Goal: Information Seeking & Learning: Learn about a topic

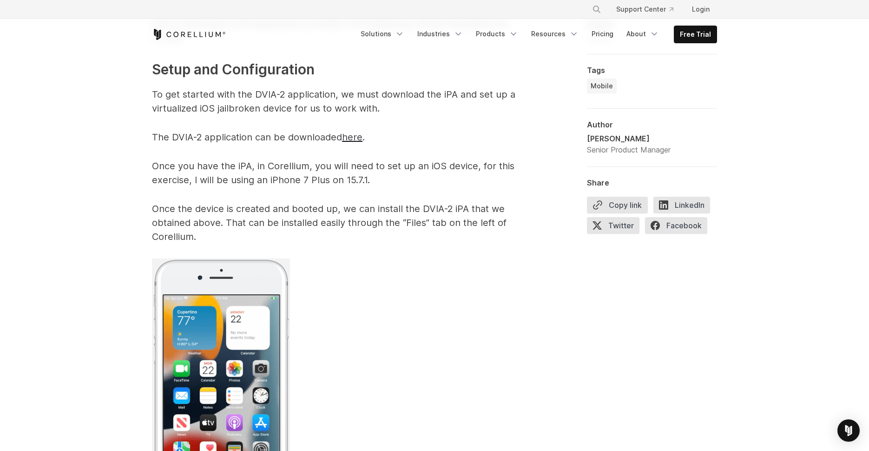
scroll to position [809, 0]
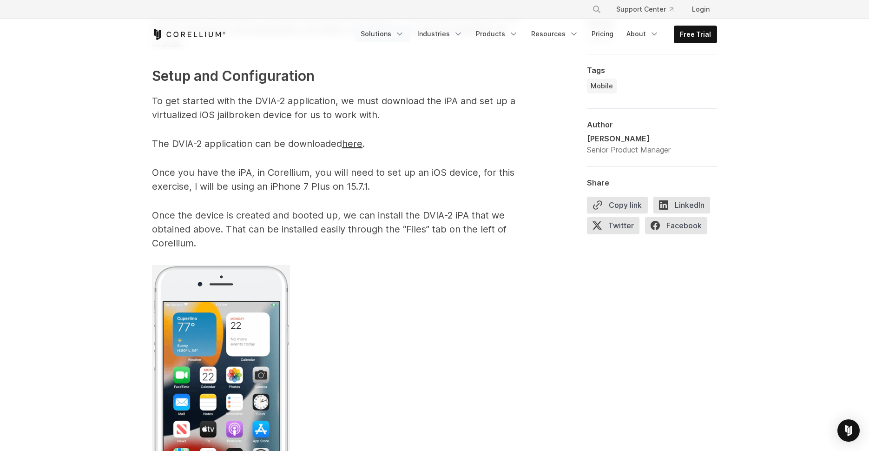
click at [390, 36] on link "Solutions" at bounding box center [382, 34] width 55 height 17
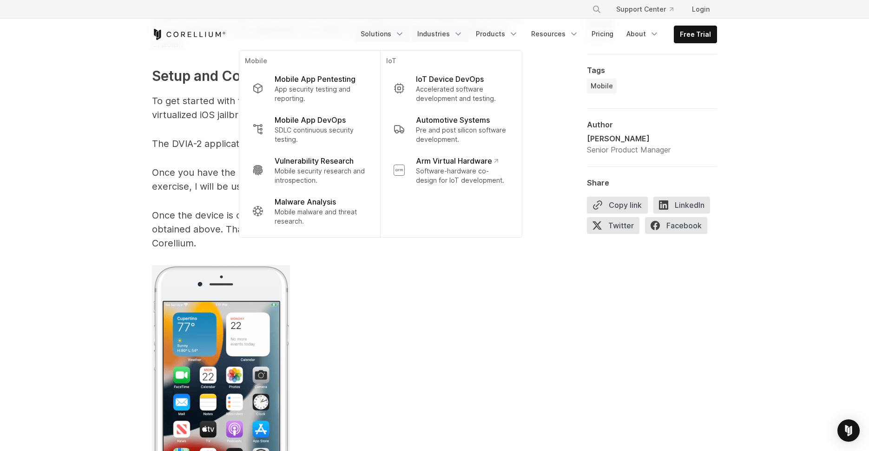
click at [458, 37] on link "Industries" at bounding box center [440, 34] width 57 height 17
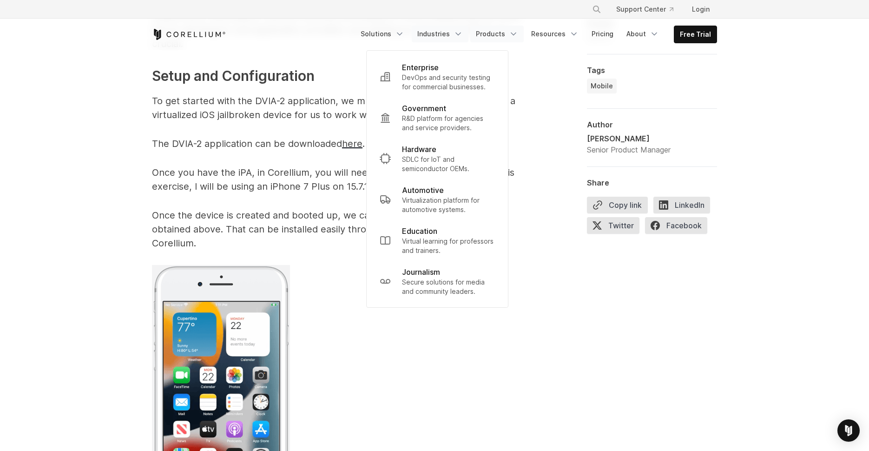
click at [500, 37] on link "Products" at bounding box center [496, 34] width 53 height 17
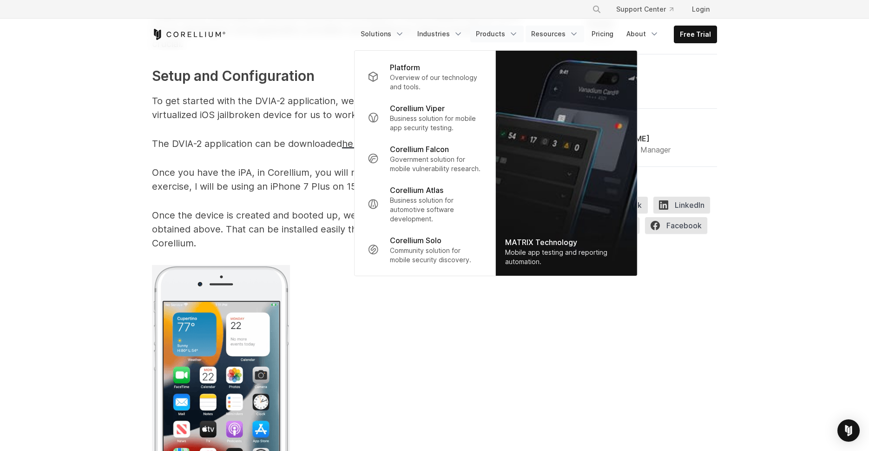
click at [572, 33] on link "Resources" at bounding box center [554, 34] width 59 height 17
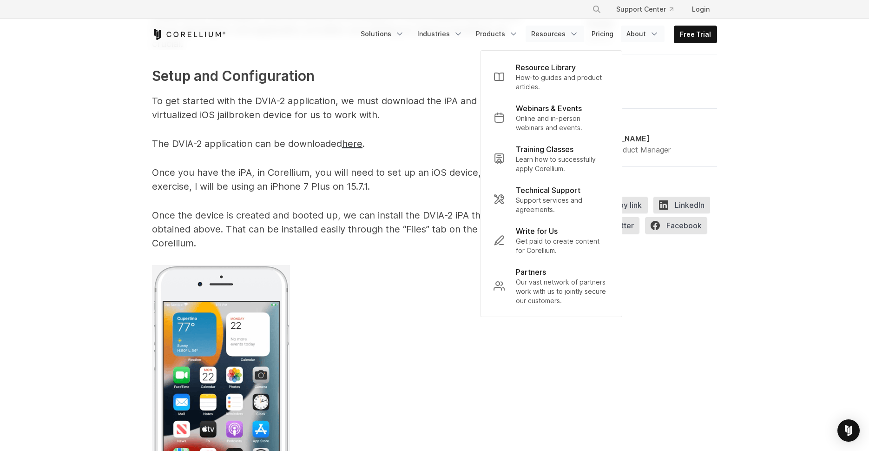
click at [645, 37] on link "About" at bounding box center [643, 34] width 44 height 17
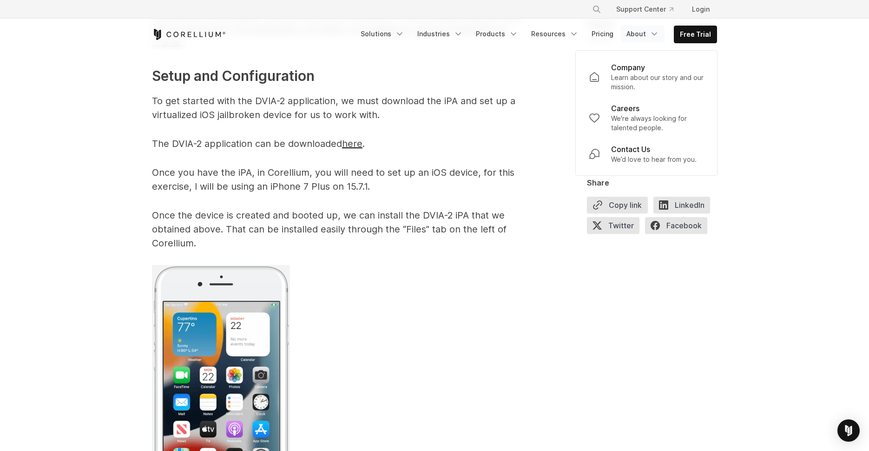
click at [478, 144] on p "The DVIA-2 application can be downloaded here ." at bounding box center [338, 144] width 372 height 14
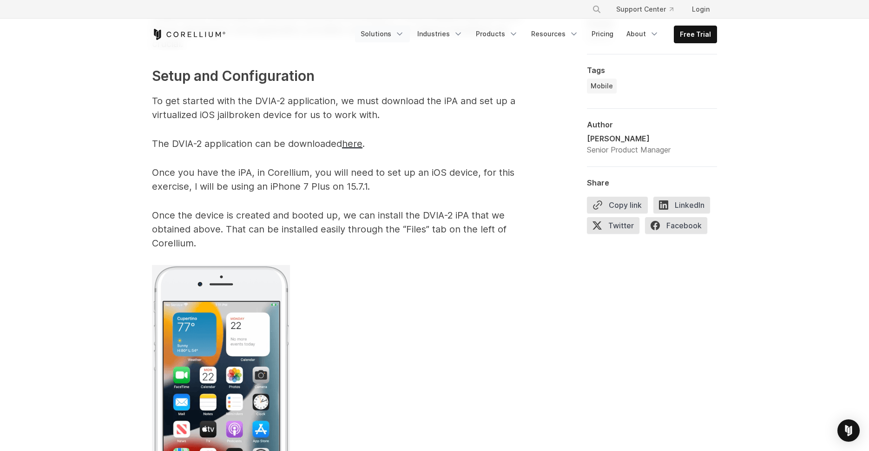
click at [404, 31] on icon "Navigation Menu" at bounding box center [399, 33] width 9 height 9
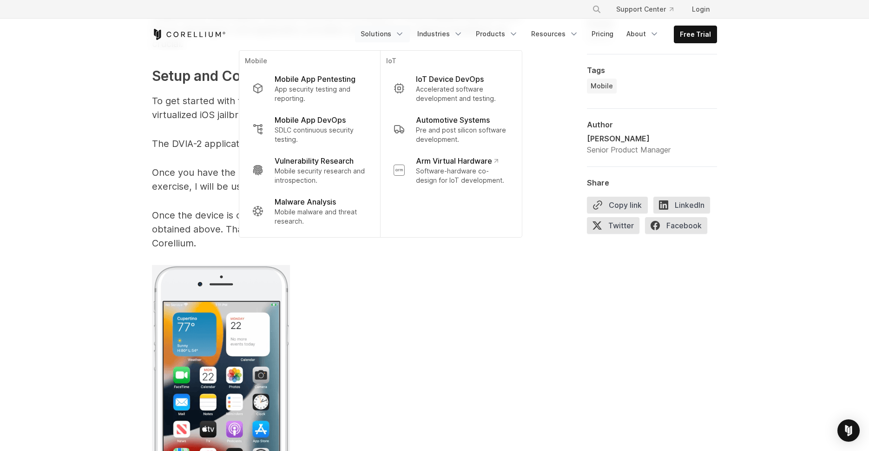
scroll to position [807, 0]
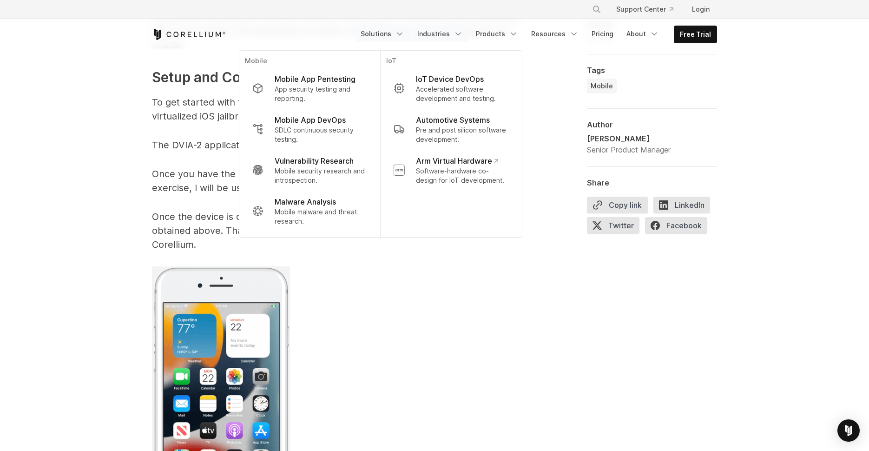
click at [442, 34] on link "Industries" at bounding box center [440, 34] width 57 height 17
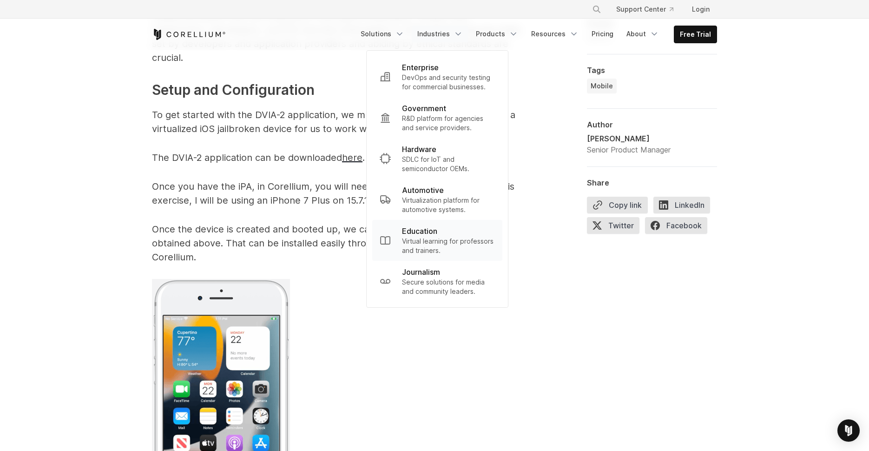
scroll to position [789, 0]
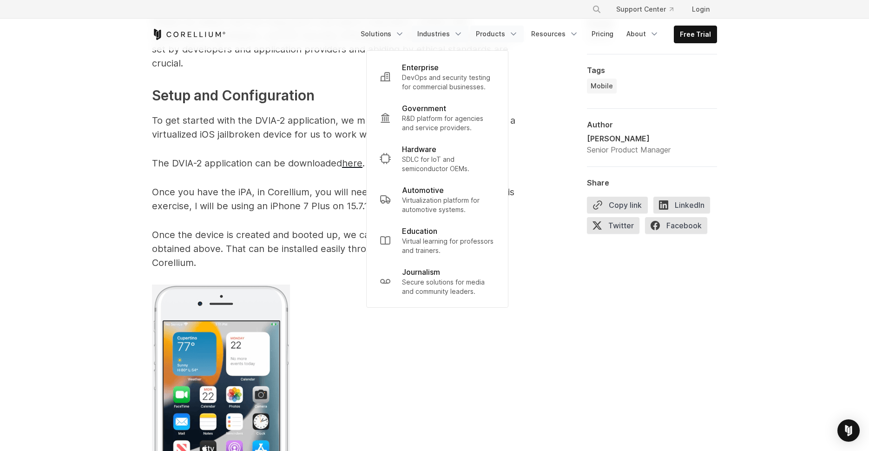
click at [516, 33] on polyline "Navigation Menu" at bounding box center [513, 34] width 5 height 2
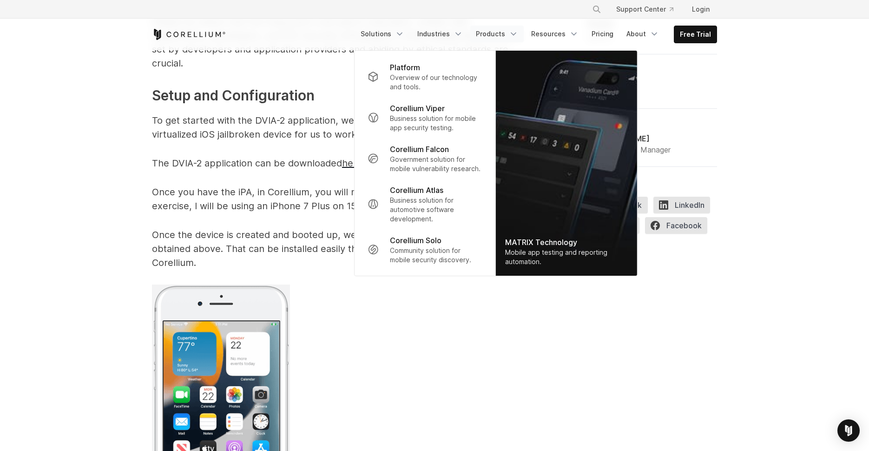
scroll to position [789, 0]
click at [583, 33] on link "Resources" at bounding box center [554, 34] width 59 height 17
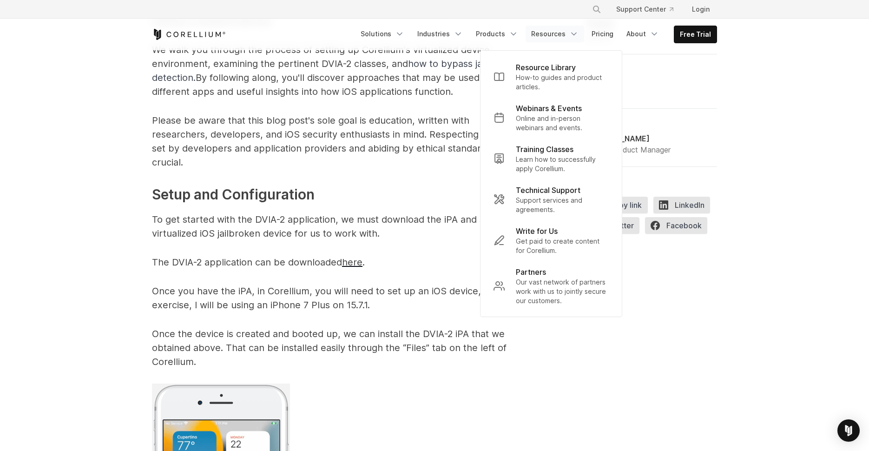
scroll to position [635, 0]
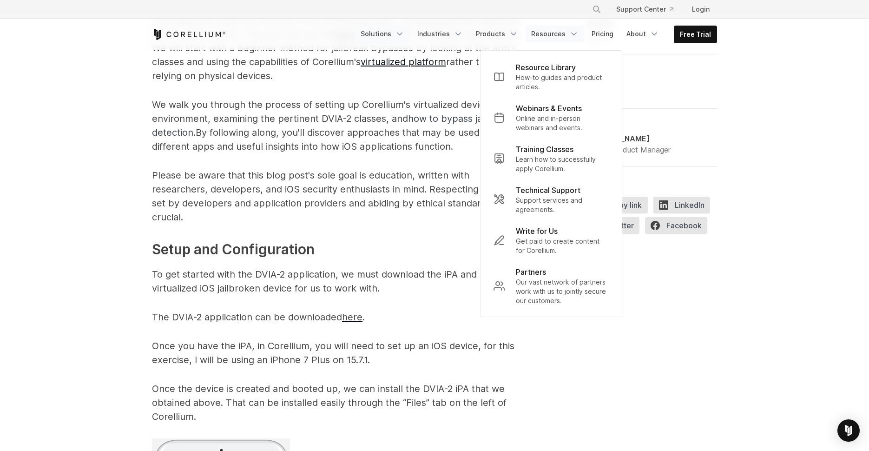
click at [395, 35] on link "Solutions" at bounding box center [382, 34] width 55 height 17
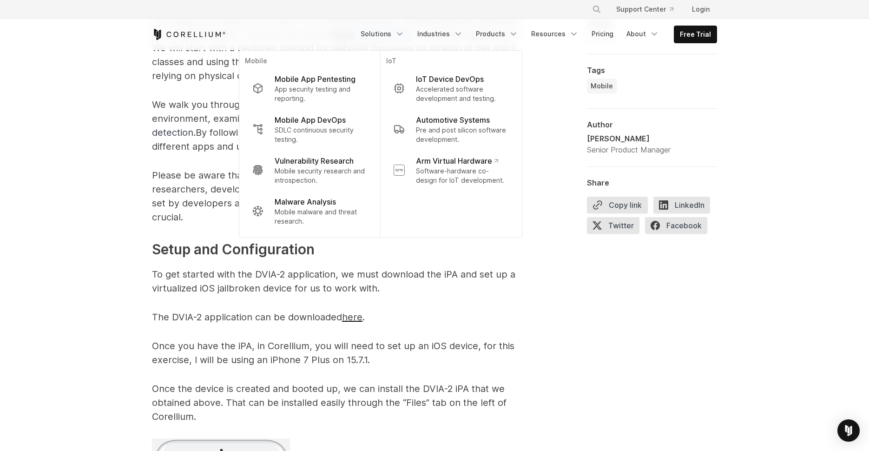
click at [376, 33] on link "Solutions" at bounding box center [382, 34] width 55 height 17
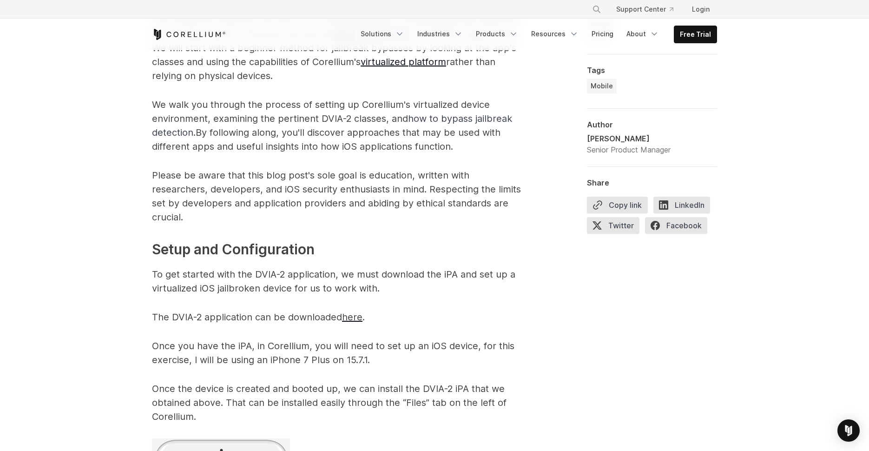
click at [376, 33] on link "Solutions" at bounding box center [382, 34] width 55 height 17
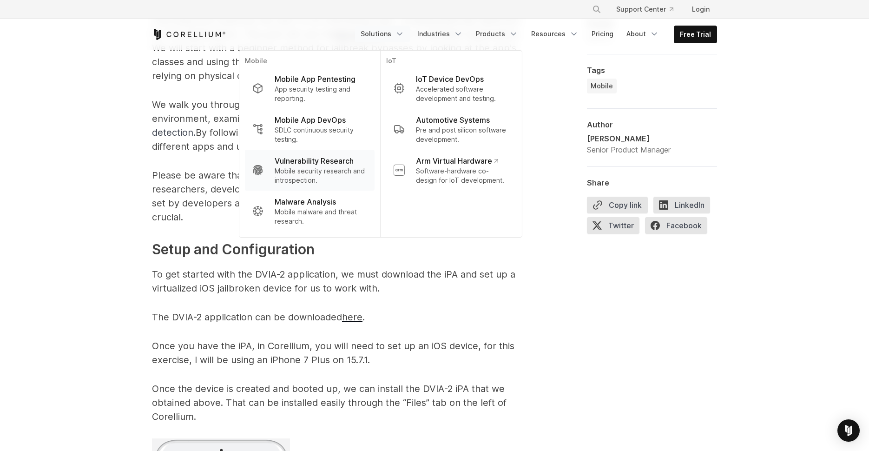
click at [311, 169] on p "Mobile security research and introspection." at bounding box center [321, 175] width 92 height 19
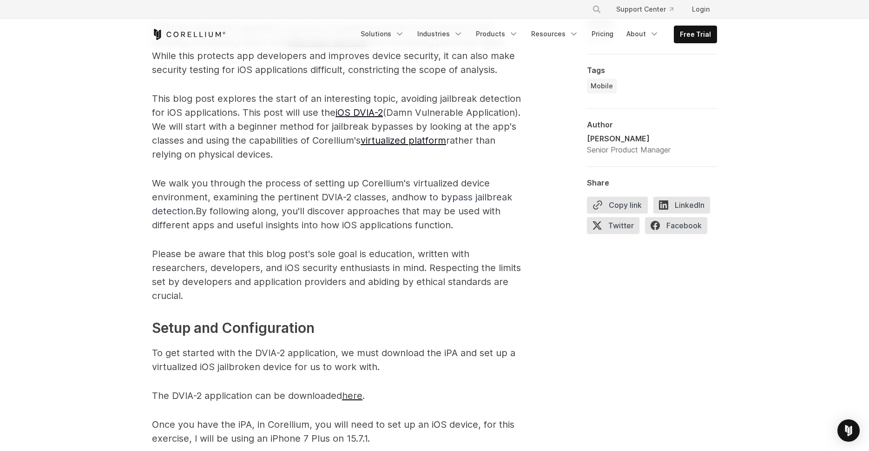
scroll to position [559, 0]
drag, startPoint x: 291, startPoint y: 138, endPoint x: 306, endPoint y: 131, distance: 16.7
click at [291, 138] on p "This blog post explores the start of an interesting topic, avoiding jailbreak d…" at bounding box center [338, 126] width 372 height 70
click at [505, 27] on link "Products" at bounding box center [496, 34] width 53 height 17
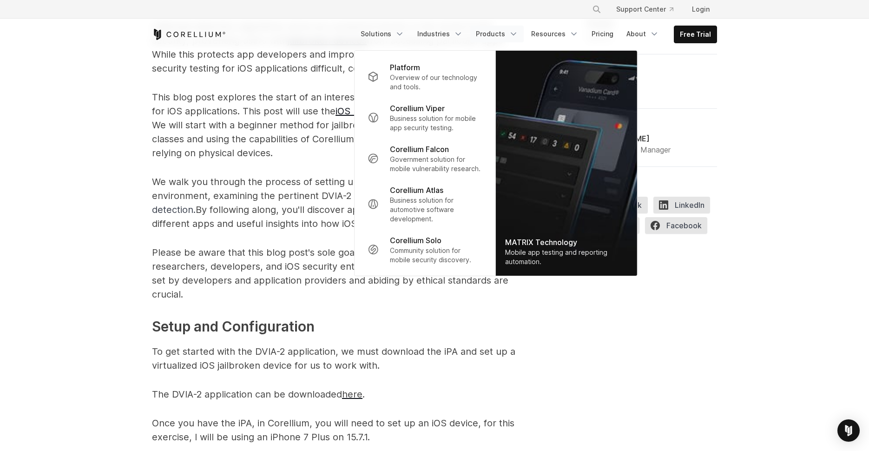
click at [294, 212] on p "We walk you through the process of setting up Corellium's virtualized device en…" at bounding box center [338, 203] width 372 height 56
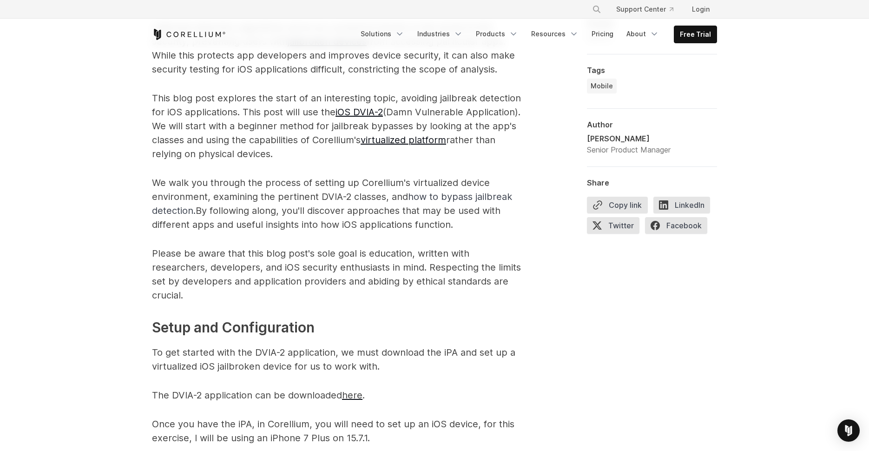
scroll to position [487, 0]
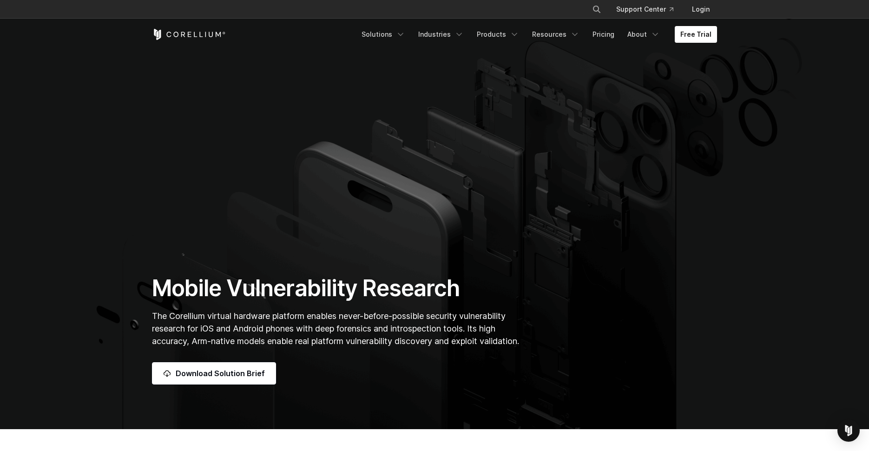
click at [605, 6] on button "Search" at bounding box center [596, 9] width 17 height 17
click at [573, 7] on input "Search our site..." at bounding box center [548, 9] width 75 height 14
type input "**********"
